Goal: Task Accomplishment & Management: Manage account settings

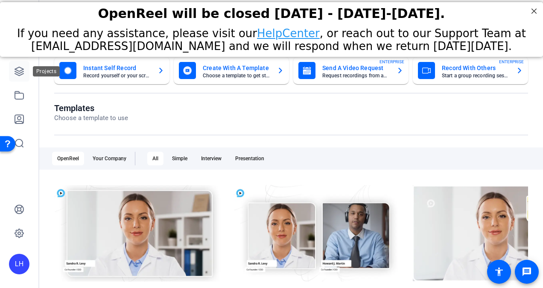
click at [20, 62] on link at bounding box center [19, 71] width 20 height 20
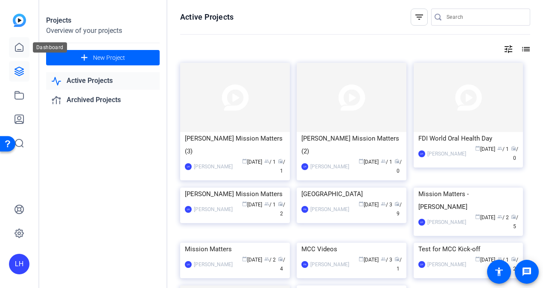
click at [18, 50] on icon at bounding box center [19, 47] width 10 height 10
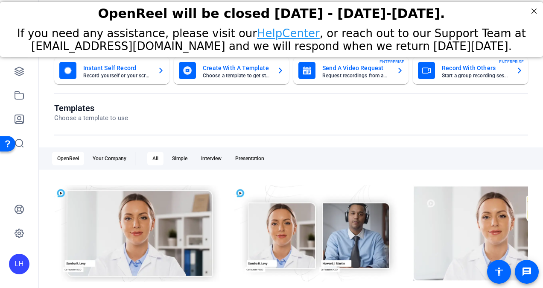
click at [107, 74] on mat-card-subtitle "Record yourself or your screen" at bounding box center [116, 75] width 67 height 5
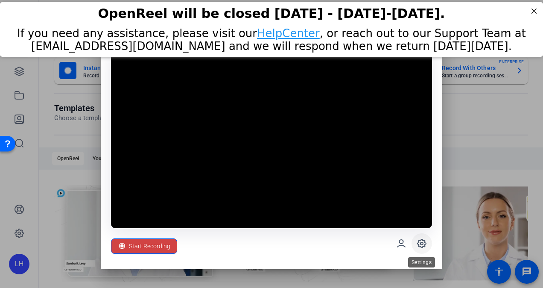
click at [416, 239] on icon at bounding box center [421, 243] width 10 height 10
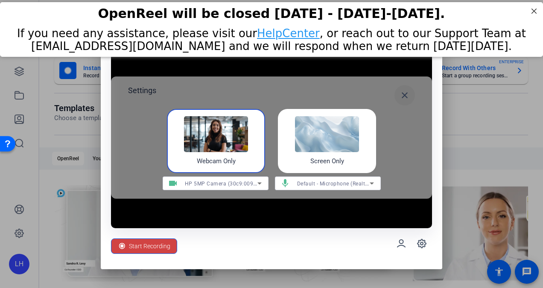
click at [407, 94] on mat-icon "close" at bounding box center [404, 95] width 10 height 10
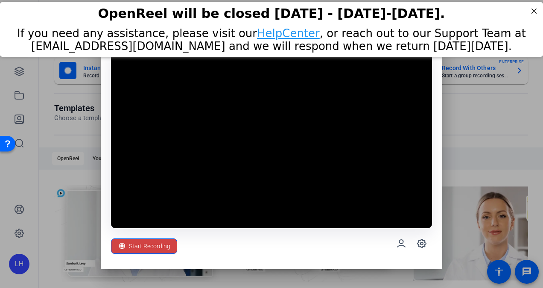
click at [254, 258] on div "Start Recording" at bounding box center [271, 243] width 321 height 31
click at [300, 253] on div "Start Recording" at bounding box center [271, 243] width 321 height 31
click at [161, 246] on span "Start Recording" at bounding box center [149, 246] width 41 height 16
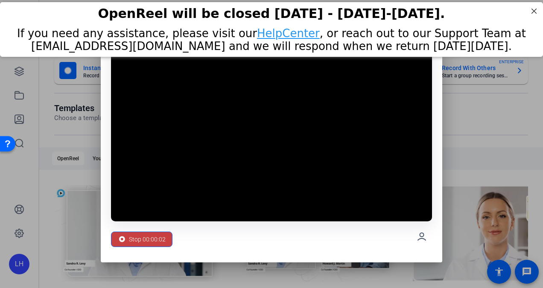
click at [126, 241] on div "Stop 00:00:02" at bounding box center [142, 239] width 48 height 16
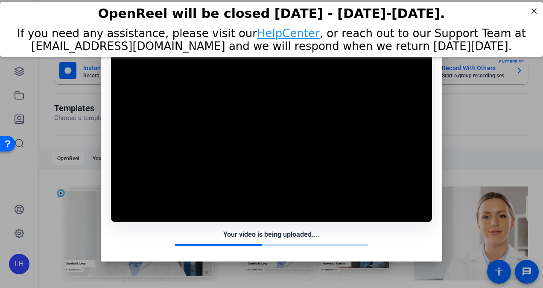
click at [504, 164] on div at bounding box center [271, 144] width 543 height 288
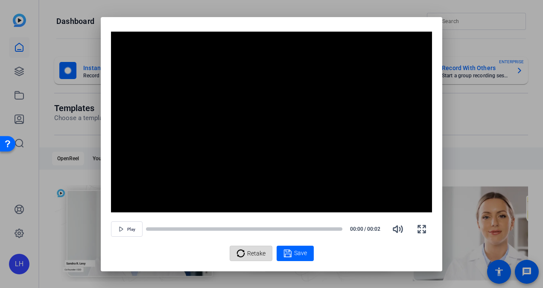
click at [251, 252] on span "Retake" at bounding box center [256, 253] width 18 height 16
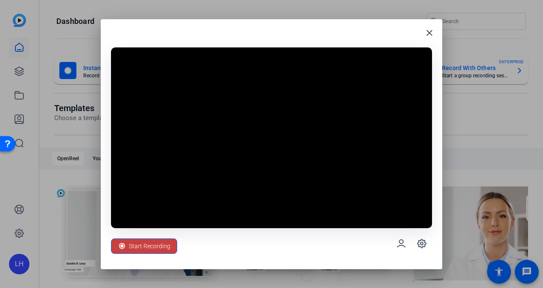
click at [148, 246] on span "Start Recording" at bounding box center [149, 246] width 41 height 16
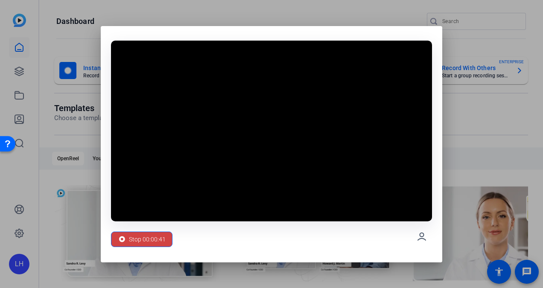
click at [336, 249] on div "Stop 00:00:41" at bounding box center [271, 236] width 321 height 31
click at [153, 235] on span "Stop 00:00:42" at bounding box center [147, 239] width 37 height 16
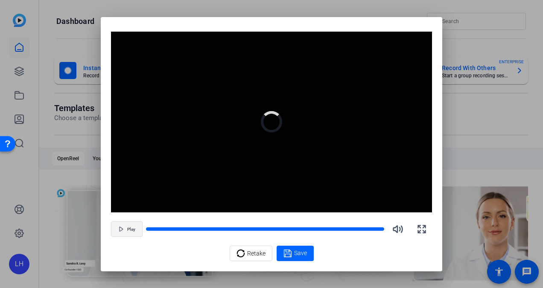
click at [122, 228] on icon "button" at bounding box center [121, 228] width 5 height 5
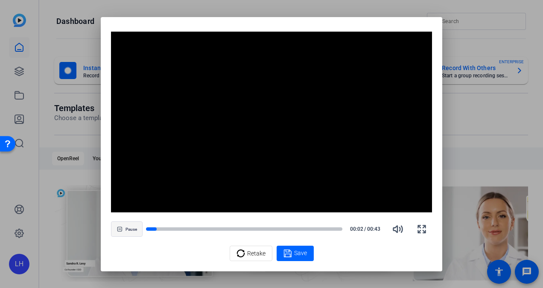
click at [131, 228] on span "Pause" at bounding box center [131, 229] width 12 height 5
drag, startPoint x: 152, startPoint y: 227, endPoint x: 141, endPoint y: 226, distance: 11.5
click at [141, 226] on div "Play 00:03 / 00:43" at bounding box center [271, 228] width 321 height 20
drag, startPoint x: 153, startPoint y: 228, endPoint x: 144, endPoint y: 228, distance: 9.0
click at [144, 228] on div "Play 00:03 / 00:43" at bounding box center [271, 228] width 321 height 20
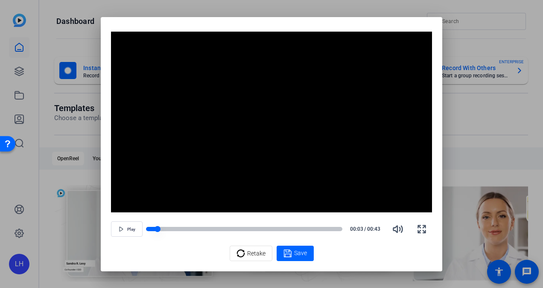
drag, startPoint x: 157, startPoint y: 229, endPoint x: 147, endPoint y: 227, distance: 10.4
click at [147, 227] on div at bounding box center [244, 229] width 196 height 6
click at [147, 227] on div at bounding box center [147, 229] width 6 height 6
drag, startPoint x: 147, startPoint y: 228, endPoint x: 128, endPoint y: 226, distance: 19.3
click at [128, 226] on div "Play 00:00 / 00:43" at bounding box center [271, 228] width 321 height 20
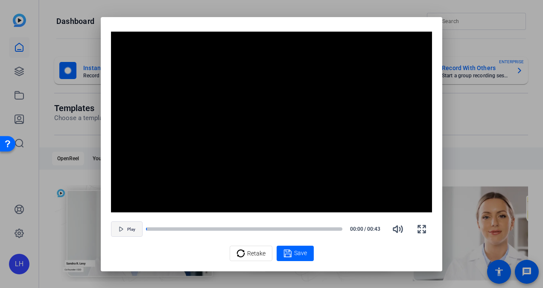
click at [117, 229] on span "button" at bounding box center [126, 228] width 31 height 20
click at [125, 228] on span "Pause" at bounding box center [131, 229] width 12 height 5
drag, startPoint x: 165, startPoint y: 227, endPoint x: 142, endPoint y: 224, distance: 23.2
click at [142, 224] on div "Play 00:04 / 00:43" at bounding box center [271, 228] width 321 height 20
click at [304, 253] on span "Save" at bounding box center [300, 252] width 13 height 9
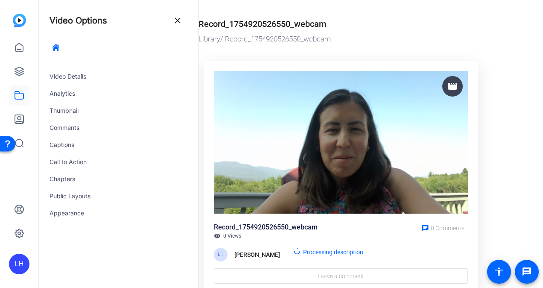
click at [331, 224] on div "Record_1754920526550_webcam visibility 0 Views chat 0 Comments" at bounding box center [341, 230] width 254 height 17
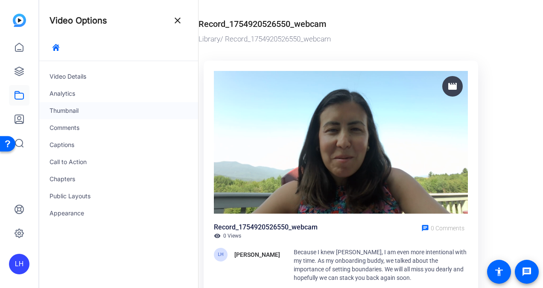
click at [65, 111] on div "Thumbnail" at bounding box center [118, 110] width 159 height 17
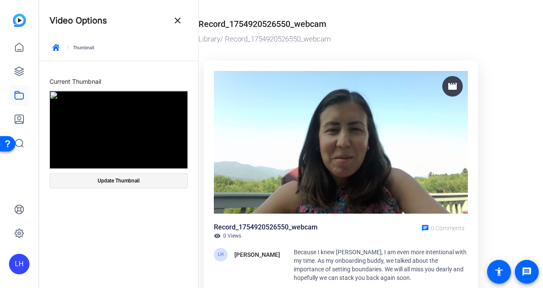
click at [107, 181] on span "Update Thumbnail" at bounding box center [119, 180] width 42 height 7
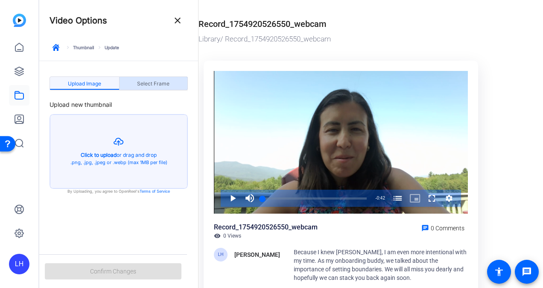
click at [160, 81] on span "Select Frame" at bounding box center [153, 83] width 32 height 5
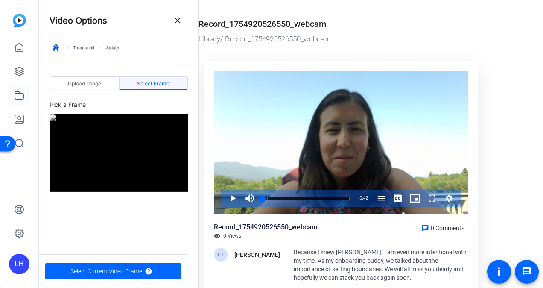
click at [78, 197] on div "Upload Image Select Frame Pick a Frame" at bounding box center [118, 152] width 159 height 182
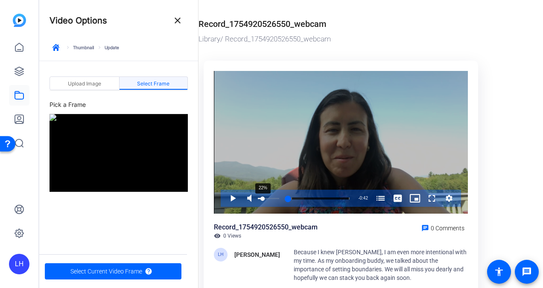
click at [262, 197] on div "22%" at bounding box center [268, 197] width 21 height 1
drag, startPoint x: 261, startPoint y: 197, endPoint x: 256, endPoint y: 196, distance: 5.7
click at [258, 197] on div "Volume Level" at bounding box center [258, 197] width 0 height 1
click at [252, 198] on span "Video Player" at bounding box center [249, 197] width 17 height 17
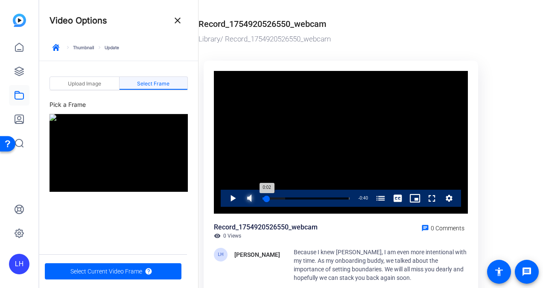
click at [267, 198] on div "0:02" at bounding box center [264, 198] width 4 height 2
drag, startPoint x: 267, startPoint y: 198, endPoint x: 340, endPoint y: 196, distance: 73.4
click at [340, 196] on div "Loaded : 0.00% 0:37 0:10 A Few Words for [PERSON_NAME] (00:02)" at bounding box center [306, 197] width 96 height 17
click at [338, 197] on div "Loaded : 0.00% 0:37 0:39 A Few Words for [PERSON_NAME] (00:02)" at bounding box center [305, 198] width 87 height 2
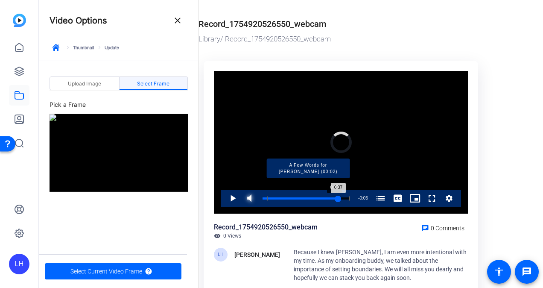
click at [333, 197] on div "Progress Bar" at bounding box center [303, 198] width 72 height 4
click at [326, 197] on div "Loaded : 93.13% 0:31 0:34 A Few Words for [PERSON_NAME] (00:02)" at bounding box center [305, 198] width 87 height 2
drag, startPoint x: 325, startPoint y: 198, endPoint x: 268, endPoint y: 199, distance: 56.7
click at [268, 199] on div "Loaded : 0.00% 0:03 0:30 A Few Words for [PERSON_NAME] (00:02)" at bounding box center [305, 198] width 87 height 2
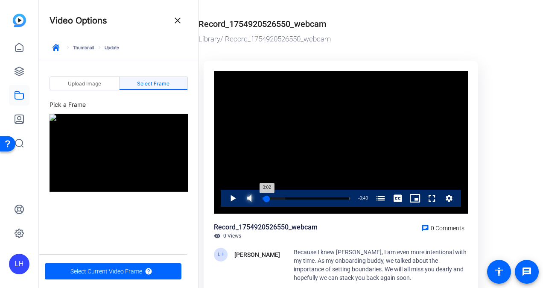
click at [267, 198] on div "0:02" at bounding box center [264, 198] width 4 height 2
click at [266, 198] on div "0:02" at bounding box center [264, 198] width 4 height 2
click at [118, 269] on span "Select Current Video Frame" at bounding box center [106, 271] width 72 height 16
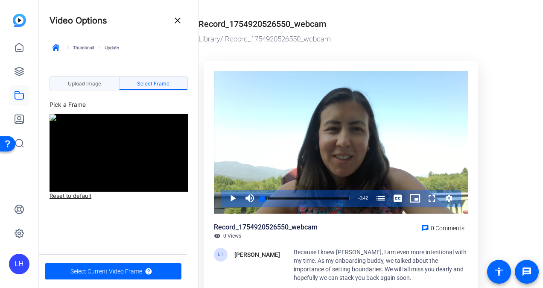
click at [99, 82] on span "Upload Image" at bounding box center [84, 83] width 33 height 5
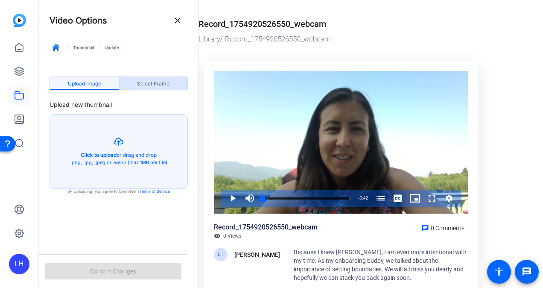
click at [161, 78] on span "Select Frame" at bounding box center [153, 84] width 32 height 14
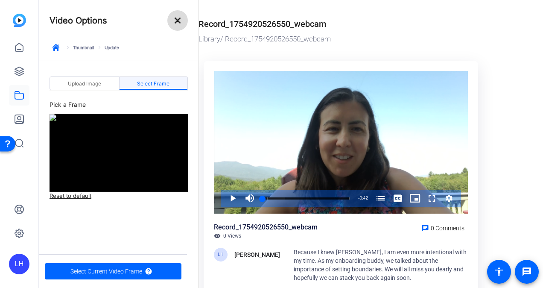
click at [177, 21] on mat-icon "close" at bounding box center [177, 20] width 10 height 10
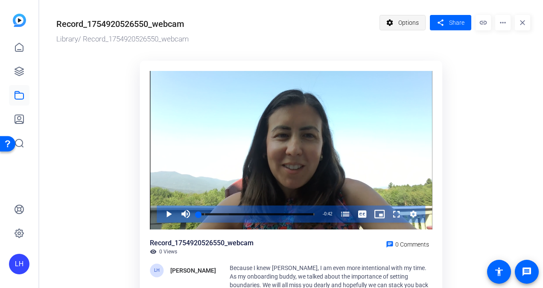
click at [405, 27] on span "Options" at bounding box center [408, 23] width 20 height 16
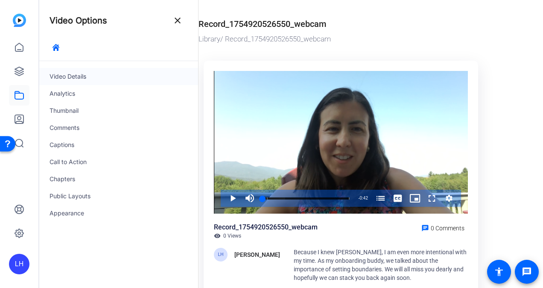
click at [85, 75] on div "Video Details" at bounding box center [118, 76] width 159 height 17
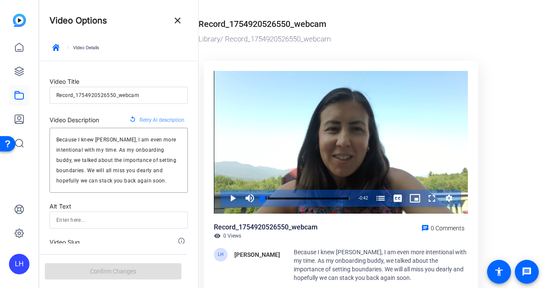
click at [106, 91] on input "Record_1754920526550_webcam" at bounding box center [118, 95] width 125 height 10
type input "A"
type input "a"
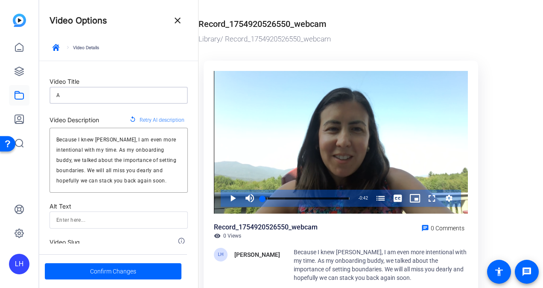
type input "Am"
type input "am"
type input "Ama"
type input "ama"
type input "Aman"
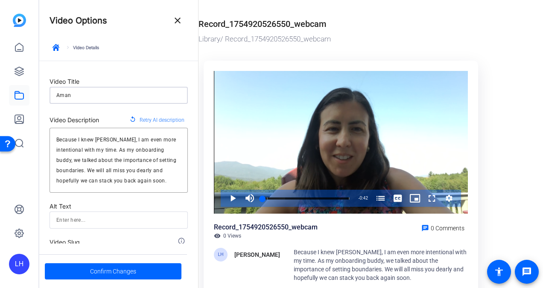
type input "aman"
type input "Amand"
type input "amand"
type input "[PERSON_NAME]"
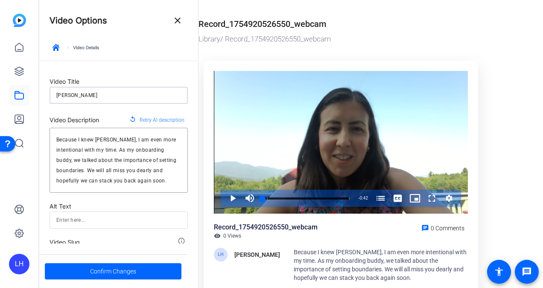
type input "[PERSON_NAME]"
type input "amanda_"
type input "Amanda_J"
type input "amanda_j"
type input "[PERSON_NAME]"
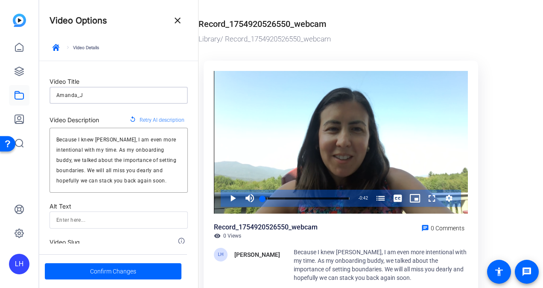
type input "amanda_ja"
type input "[PERSON_NAME]"
type input "amanda_jan"
type input "[PERSON_NAME]"
type input "amanda_jann"
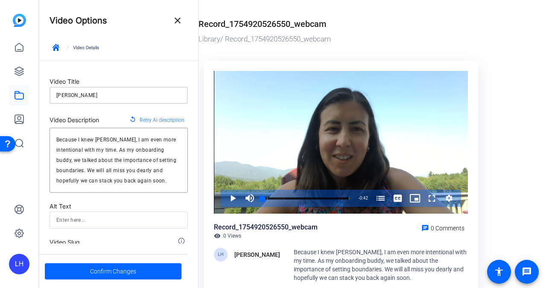
type input "[PERSON_NAME]"
type input "amanda_janna"
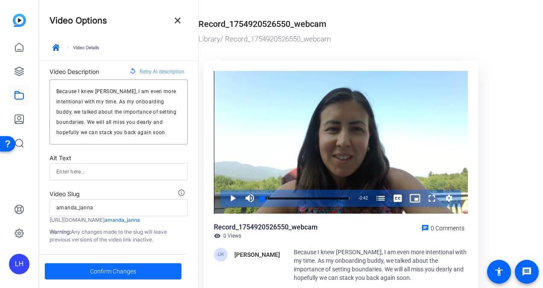
type input "[PERSON_NAME]"
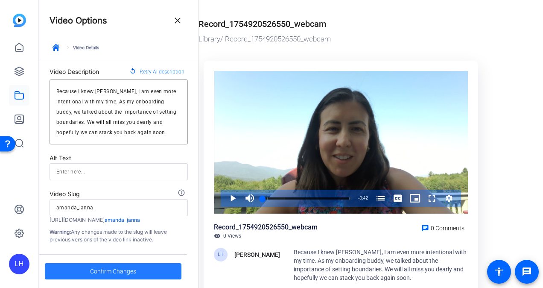
click at [119, 275] on span "Confirm Changes" at bounding box center [113, 271] width 46 height 16
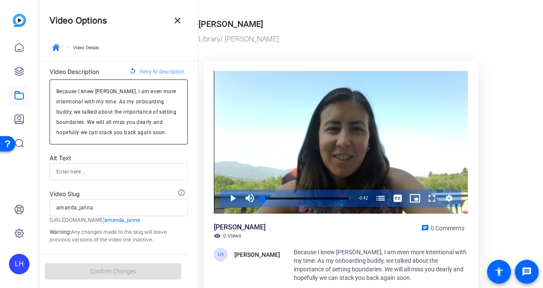
scroll to position [0, 0]
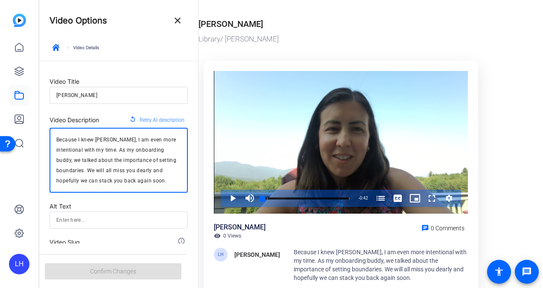
click at [62, 180] on textarea "Because I knew [PERSON_NAME], I am even more intentional with my time. As my on…" at bounding box center [118, 159] width 125 height 51
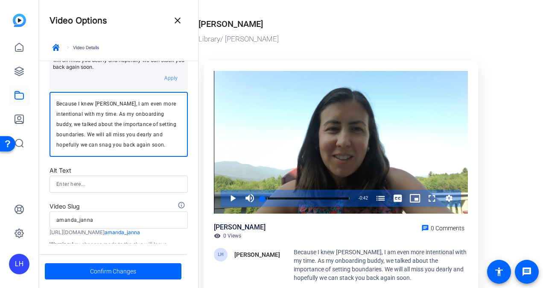
scroll to position [114, 0]
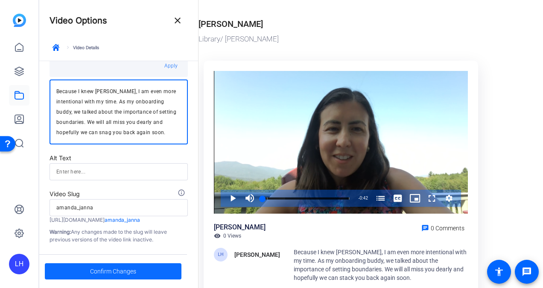
type textarea "Because I knew [PERSON_NAME], I am even more intentional with my time. As my on…"
click at [106, 268] on span "Confirm Changes" at bounding box center [113, 271] width 46 height 16
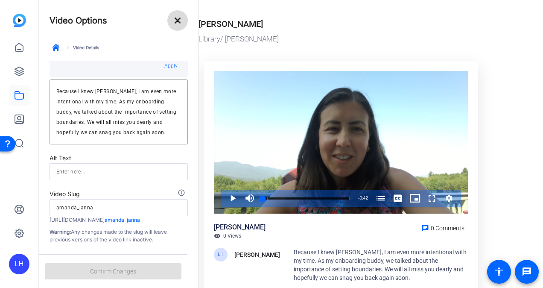
click at [174, 24] on mat-icon "close" at bounding box center [177, 20] width 10 height 10
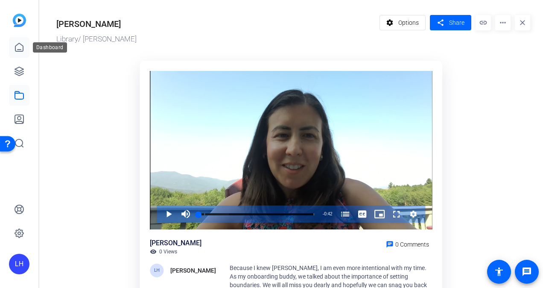
click at [22, 45] on icon at bounding box center [19, 47] width 8 height 8
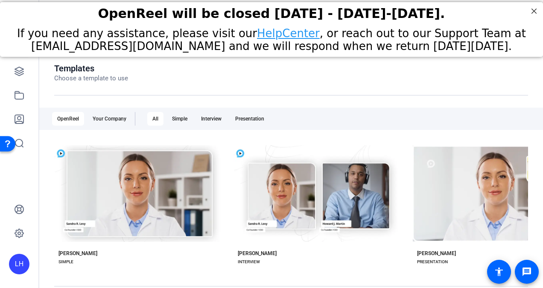
scroll to position [0, 0]
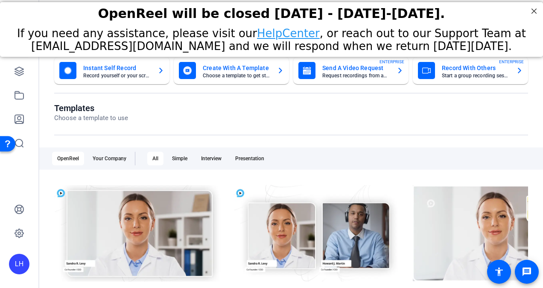
click at [136, 77] on mat-card-subtitle "Record yourself or your screen" at bounding box center [116, 75] width 67 height 5
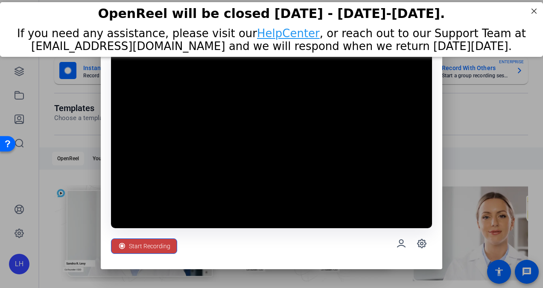
click at [162, 246] on span "Start Recording" at bounding box center [149, 246] width 41 height 16
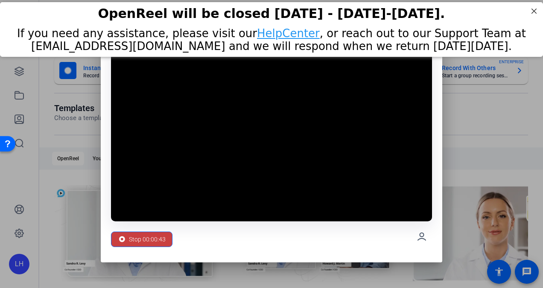
click at [156, 236] on span "Stop 00:00:43" at bounding box center [147, 239] width 37 height 16
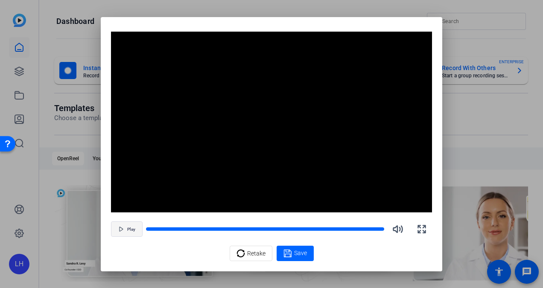
click at [123, 229] on icon "button" at bounding box center [121, 228] width 5 height 5
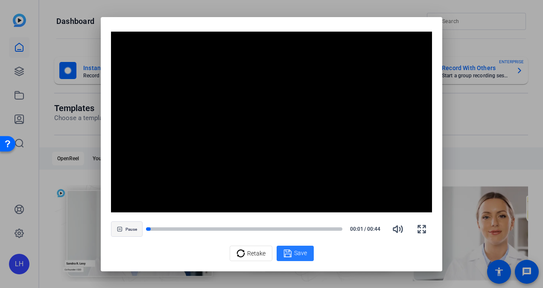
click at [299, 253] on span "Save" at bounding box center [300, 252] width 13 height 9
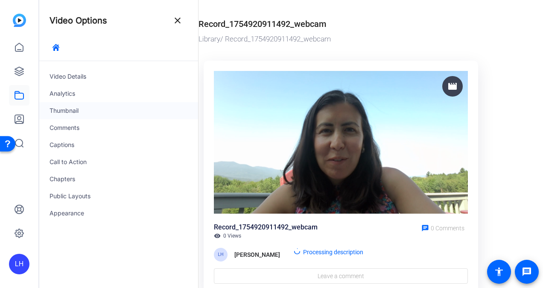
click at [79, 106] on div "Thumbnail" at bounding box center [118, 110] width 159 height 17
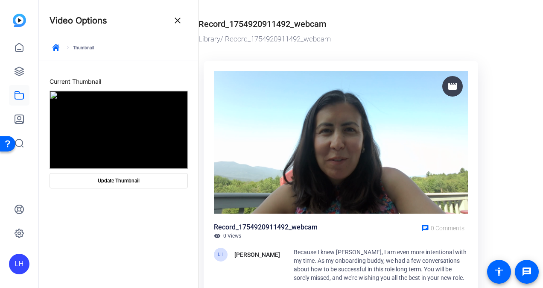
click at [205, 201] on div "movie Record_1754920911492_webcam visibility 0 Views chat 0 Comments [PERSON_NA…" at bounding box center [340, 188] width 274 height 254
click at [279, 189] on img at bounding box center [341, 142] width 254 height 143
click at [155, 184] on span at bounding box center [118, 180] width 137 height 20
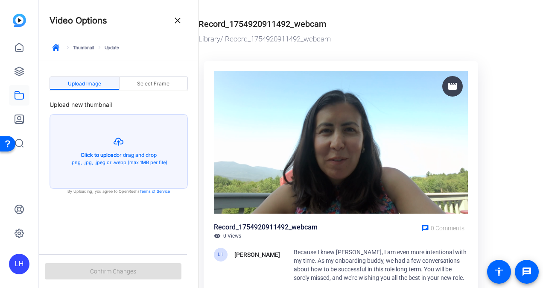
click at [265, 200] on img at bounding box center [341, 142] width 254 height 143
click at [164, 81] on span "Select Frame" at bounding box center [153, 83] width 32 height 5
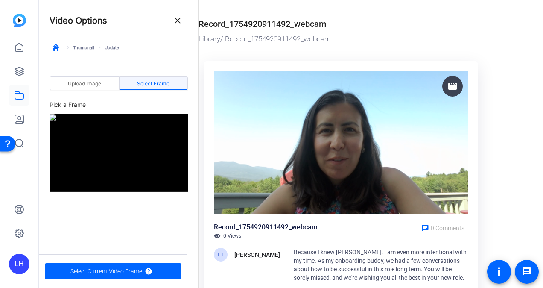
click at [273, 189] on img at bounding box center [341, 142] width 254 height 143
click at [262, 148] on img at bounding box center [341, 142] width 254 height 143
click at [239, 227] on div "Record_1754920911492_webcam" at bounding box center [266, 227] width 104 height 10
click at [97, 85] on span "Upload Image" at bounding box center [84, 83] width 33 height 5
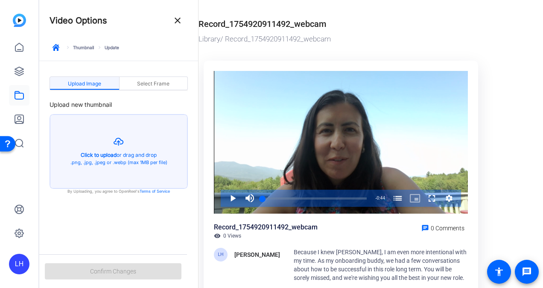
click at [158, 90] on div "Upload Image Select Frame" at bounding box center [118, 83] width 138 height 15
click at [157, 83] on span "Select Frame" at bounding box center [153, 83] width 32 height 5
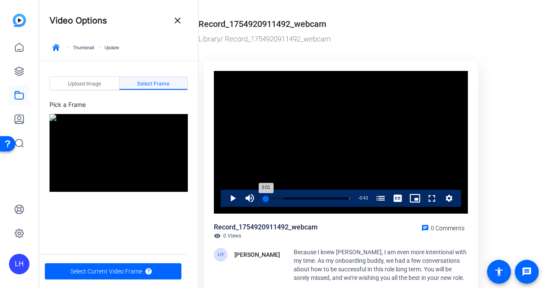
click at [265, 198] on div "0:01" at bounding box center [263, 198] width 3 height 2
click at [127, 272] on span "Select Current Video Frame" at bounding box center [106, 271] width 72 height 16
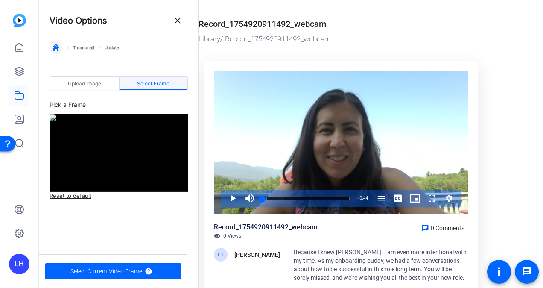
click at [60, 48] on span "button" at bounding box center [56, 47] width 20 height 20
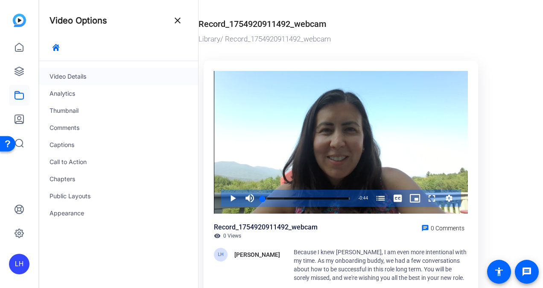
click at [76, 77] on div "Video Details" at bounding box center [118, 76] width 159 height 17
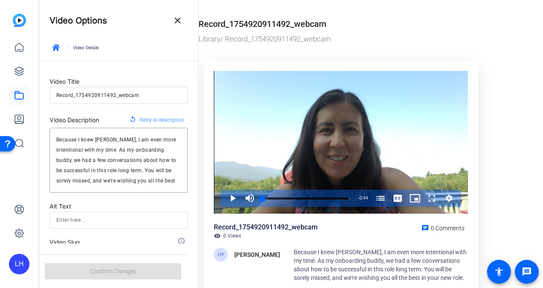
click at [102, 100] on input "Record_1754920911492_webcam" at bounding box center [118, 95] width 125 height 10
type input "A"
type input "a"
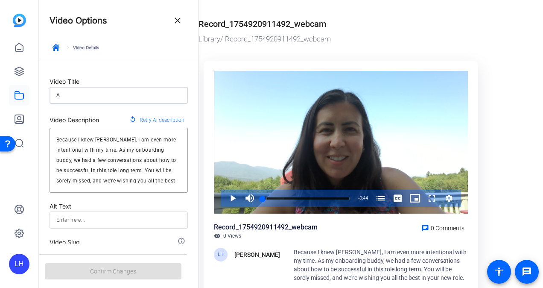
type input "Am"
type input "am"
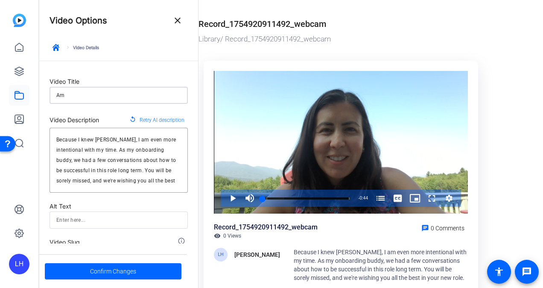
type input "Ama"
type input "ama"
type input "Aman"
type input "aman"
type input "Amand"
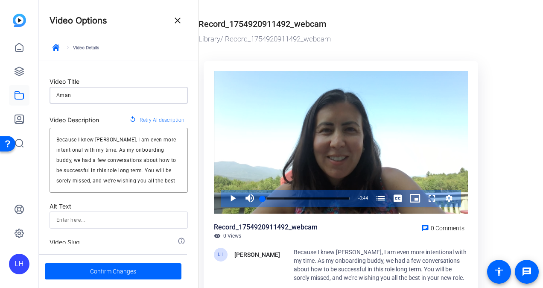
type input "amand"
type input "[PERSON_NAME]"
type input "[PERSON_NAME]."
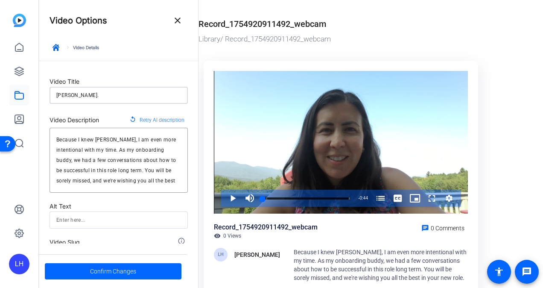
type input "[PERSON_NAME].J"
type input "[PERSON_NAME].j"
type input "[PERSON_NAME].Ja"
type input "[PERSON_NAME].ja"
type input "[PERSON_NAME].Jan"
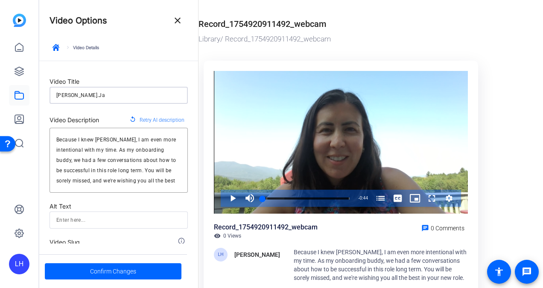
type input "[PERSON_NAME].jan"
type input "[PERSON_NAME].[PERSON_NAME]"
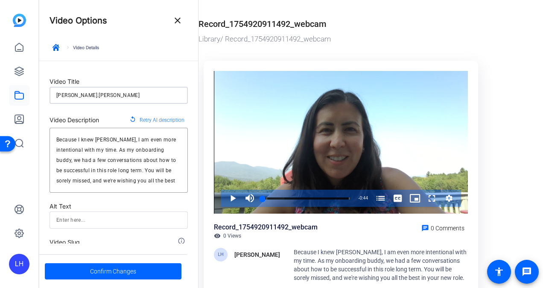
type input "[PERSON_NAME].[PERSON_NAME]"
type input "[PERSON_NAME].Jan"
type input "[PERSON_NAME].jan"
type input "[PERSON_NAME].Ja"
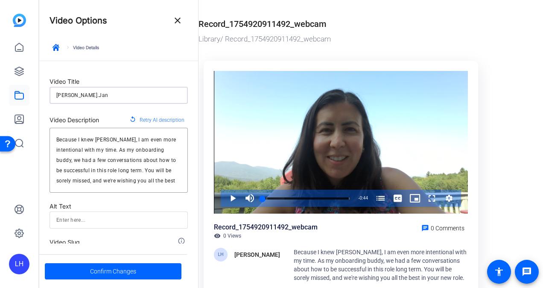
type input "[PERSON_NAME].ja"
type input "[PERSON_NAME].J"
type input "[PERSON_NAME].j"
type input "[PERSON_NAME]."
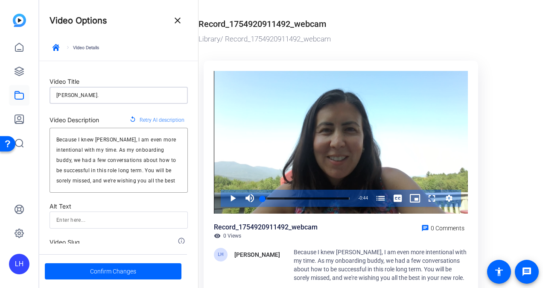
type input "[PERSON_NAME]"
type input "amanda_"
type input "Amanda_J"
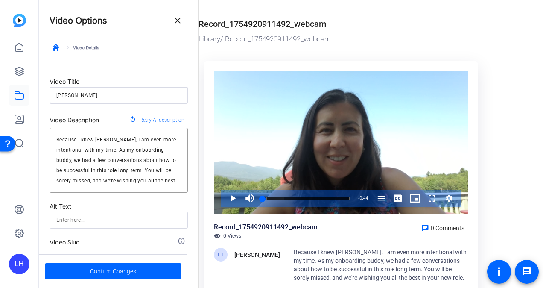
type input "amanda_j"
type input "[PERSON_NAME]"
type input "amanda_ja"
type input "[PERSON_NAME]"
type input "amanda_jan"
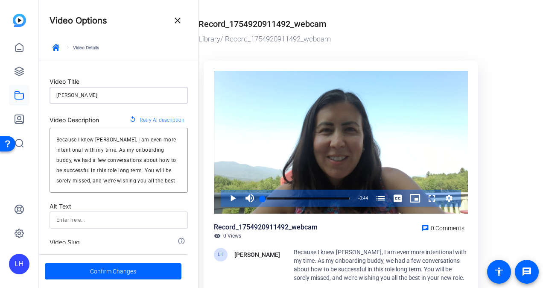
type input "[PERSON_NAME]"
type input "amanda_jann"
type input "[PERSON_NAME]"
type input "amanda_janna"
type input "[PERSON_NAME]"
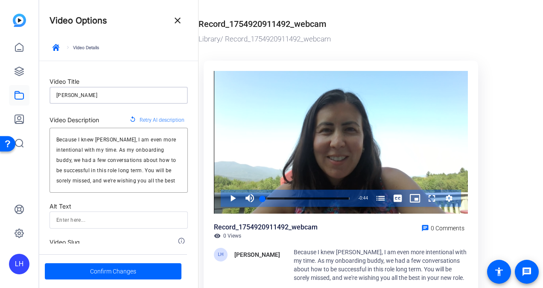
type input "amanda_janna_"
type input "Amanda_Janna_2"
type input "amanda_janna_2"
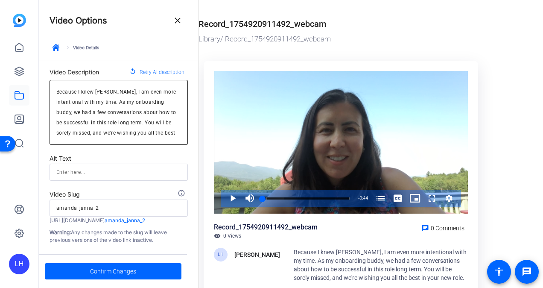
scroll to position [55, 0]
type input "Amanda_Janna_2"
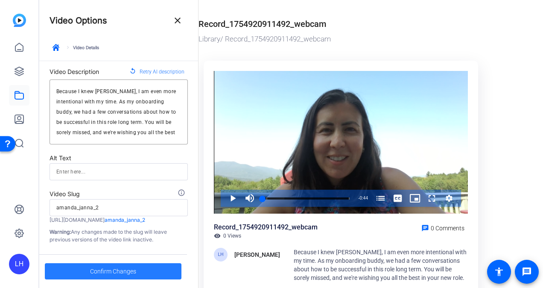
click at [116, 271] on span "Confirm Changes" at bounding box center [113, 271] width 46 height 16
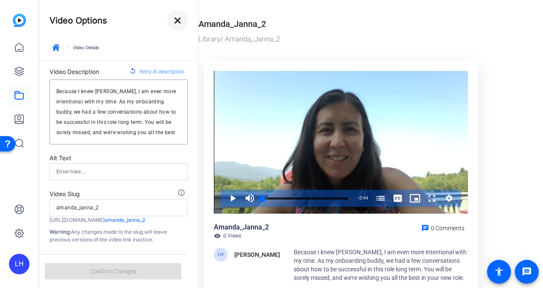
click at [174, 25] on mat-icon "close" at bounding box center [177, 20] width 10 height 10
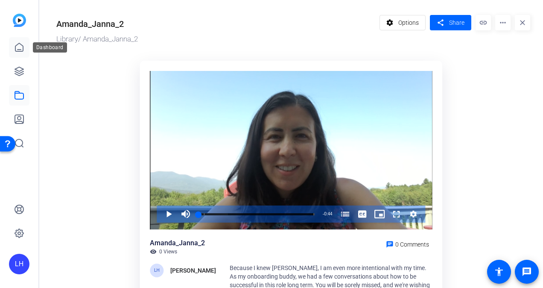
click at [22, 48] on icon at bounding box center [19, 47] width 10 height 10
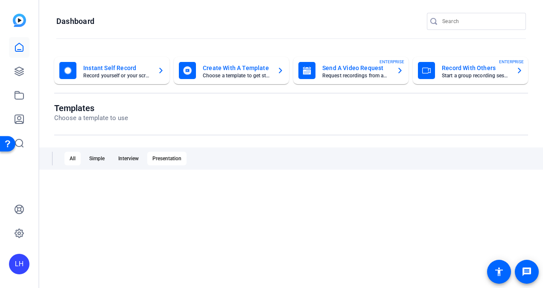
scroll to position [0, 0]
click at [170, 154] on div "Presentation" at bounding box center [166, 158] width 39 height 14
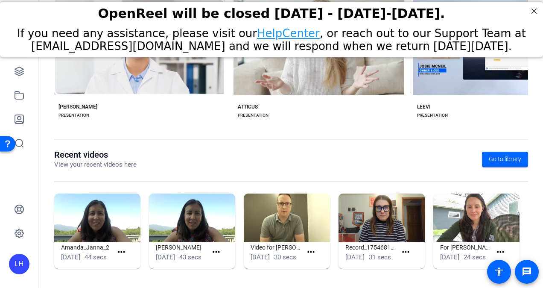
scroll to position [195, 0]
click at [216, 247] on mat-icon "more_horiz" at bounding box center [216, 252] width 11 height 11
click at [210, 243] on div at bounding box center [271, 144] width 543 height 288
click at [214, 247] on mat-icon "more_horiz" at bounding box center [216, 252] width 11 height 11
click at [209, 238] on div at bounding box center [271, 144] width 543 height 288
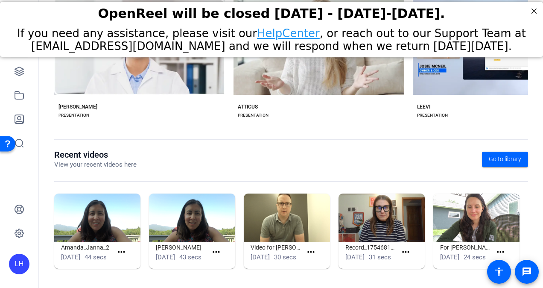
click at [206, 223] on img at bounding box center [192, 217] width 86 height 49
click at [179, 260] on span "43 secs" at bounding box center [190, 257] width 22 height 8
click at [213, 249] on mat-icon "more_horiz" at bounding box center [216, 252] width 11 height 11
click at [224, 259] on span "View" at bounding box center [233, 260] width 34 height 10
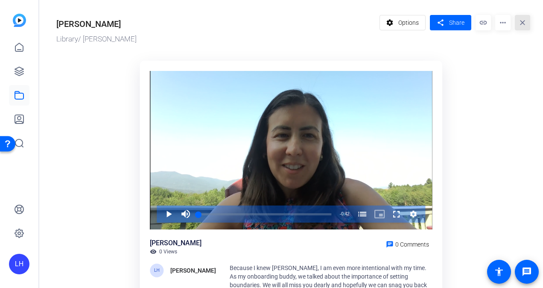
click at [522, 19] on mat-icon "close" at bounding box center [521, 22] width 15 height 15
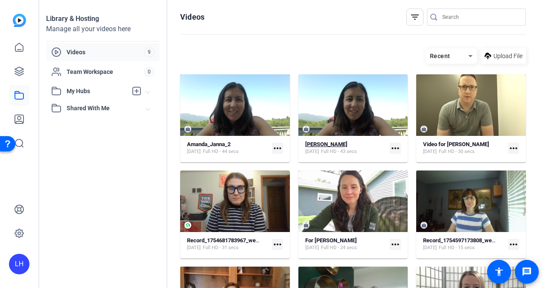
click at [323, 144] on strong "[PERSON_NAME]" at bounding box center [326, 144] width 42 height 6
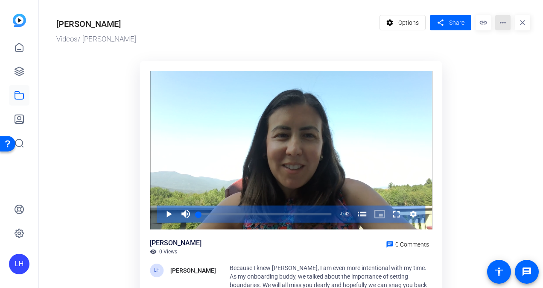
click at [499, 21] on mat-icon "more_horiz" at bounding box center [502, 22] width 15 height 15
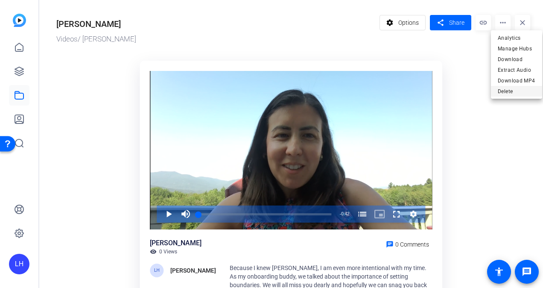
click at [503, 93] on span "Delete" at bounding box center [516, 91] width 38 height 10
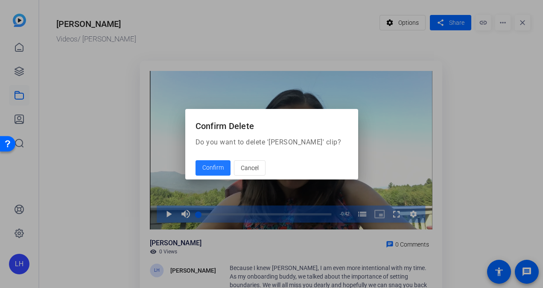
click at [216, 168] on span "Confirm" at bounding box center [212, 167] width 21 height 9
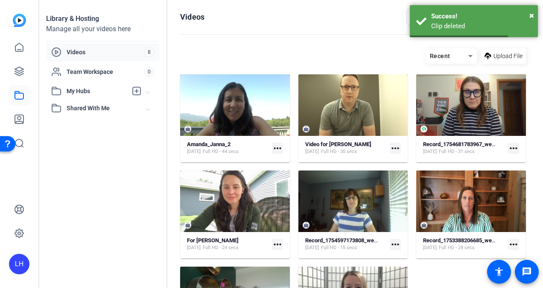
click at [272, 147] on mat-icon "more_horiz" at bounding box center [277, 147] width 11 height 11
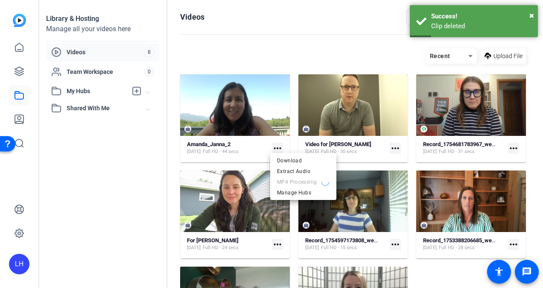
click at [268, 139] on div at bounding box center [271, 144] width 543 height 288
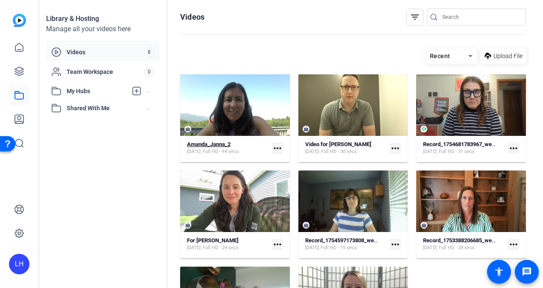
click at [226, 144] on strong "Amanda_Janna_2" at bounding box center [209, 144] width 44 height 6
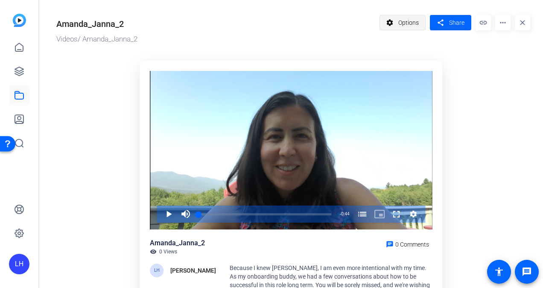
click at [416, 29] on span at bounding box center [403, 22] width 46 height 20
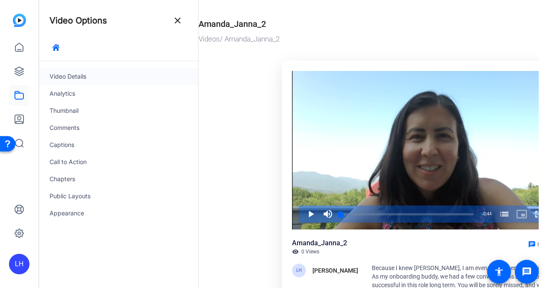
click at [90, 73] on div "Video Details" at bounding box center [118, 76] width 159 height 17
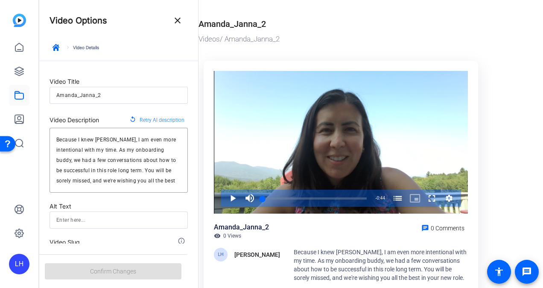
click at [125, 90] on input "Amanda_Janna_2" at bounding box center [118, 95] width 125 height 10
type input "[PERSON_NAME]"
type input "amanda_janna_"
type input "[PERSON_NAME]"
type input "amanda_janna"
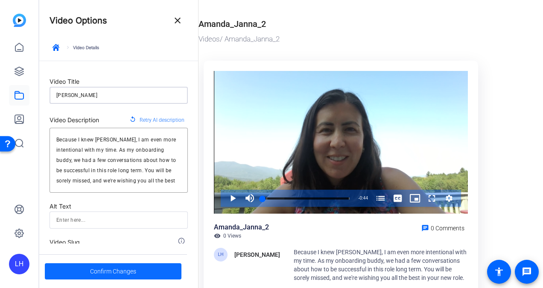
type input "[PERSON_NAME]"
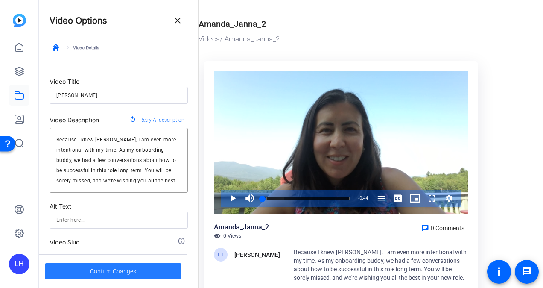
click at [110, 268] on span "Confirm Changes" at bounding box center [113, 271] width 46 height 16
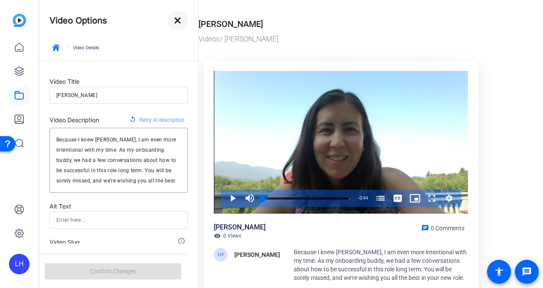
click at [174, 20] on mat-icon "close" at bounding box center [177, 20] width 10 height 10
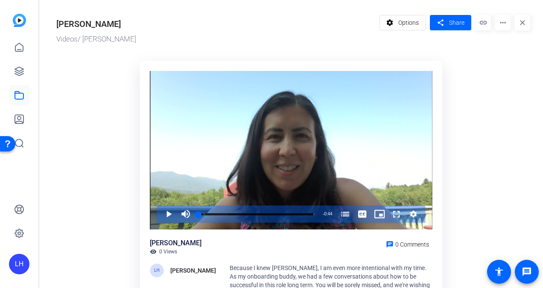
click at [499, 23] on mat-icon "more_horiz" at bounding box center [502, 22] width 15 height 15
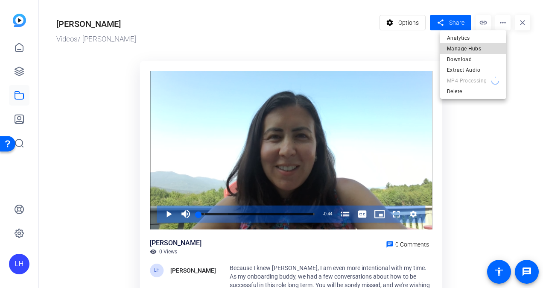
click at [478, 48] on span "Manage Hubs" at bounding box center [473, 49] width 52 height 10
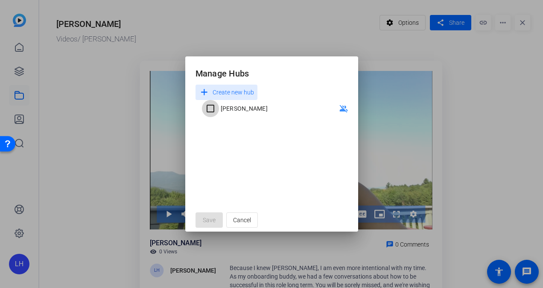
click at [209, 111] on input "[PERSON_NAME]" at bounding box center [210, 108] width 17 height 17
checkbox input "true"
click at [207, 222] on span "Save" at bounding box center [209, 219] width 13 height 9
